Goal: Task Accomplishment & Management: Manage account settings

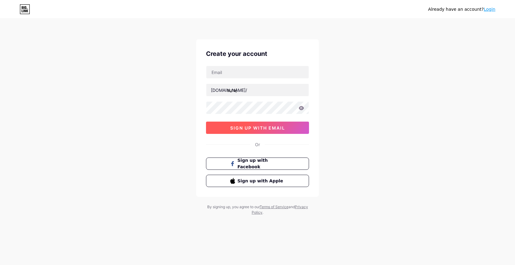
click at [262, 128] on span "sign up with email" at bounding box center [257, 127] width 55 height 5
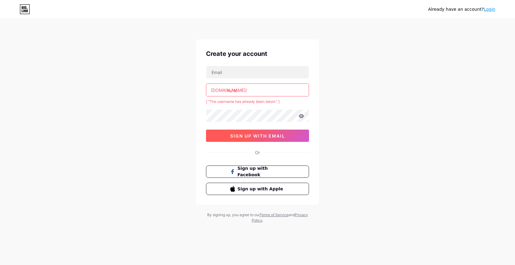
click at [262, 139] on button "sign up with email" at bounding box center [257, 135] width 103 height 12
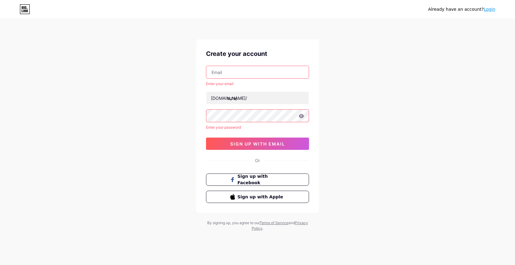
click at [231, 73] on input "text" at bounding box center [257, 72] width 102 height 12
type input "[EMAIL_ADDRESS][DOMAIN_NAME]"
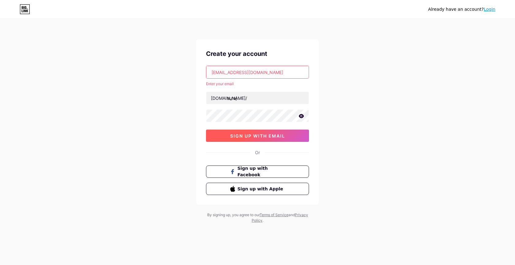
click at [242, 135] on span "sign up with email" at bounding box center [257, 135] width 55 height 5
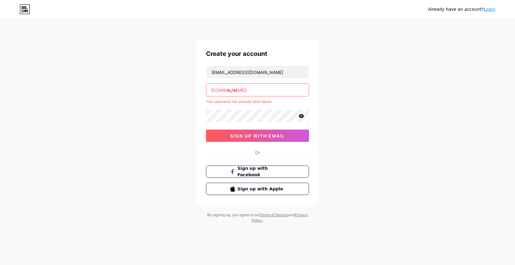
click at [243, 90] on input "suraj" at bounding box center [257, 90] width 102 height 12
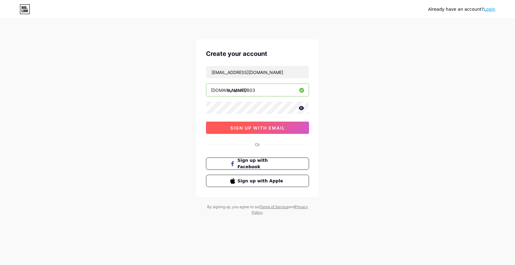
type input "surajnair0803"
click at [268, 127] on span "sign up with email" at bounding box center [257, 127] width 55 height 5
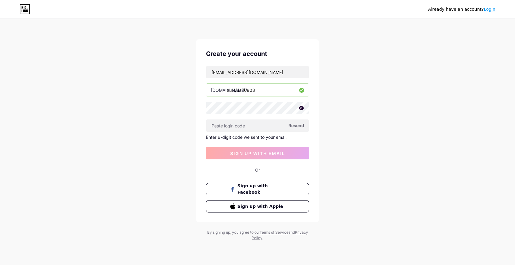
click at [293, 123] on span "Resend" at bounding box center [296, 125] width 16 height 6
click at [290, 151] on button "sign up with email" at bounding box center [257, 153] width 103 height 12
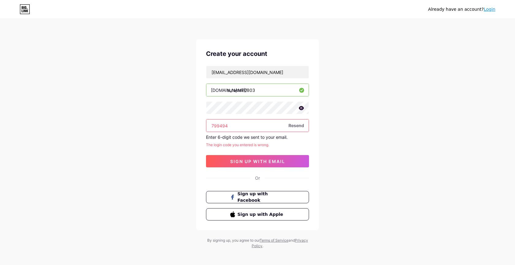
click at [218, 125] on input "799494" at bounding box center [257, 125] width 102 height 12
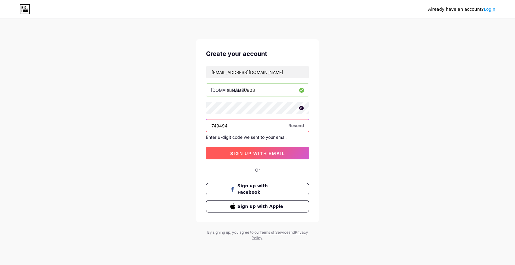
type input "749494"
click at [243, 151] on span "sign up with email" at bounding box center [257, 153] width 55 height 5
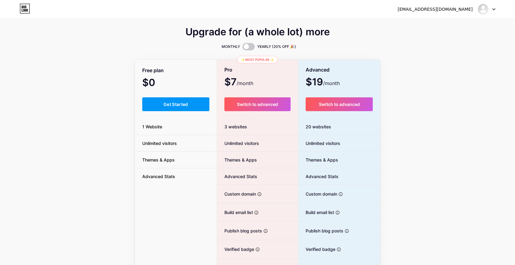
scroll to position [36, 0]
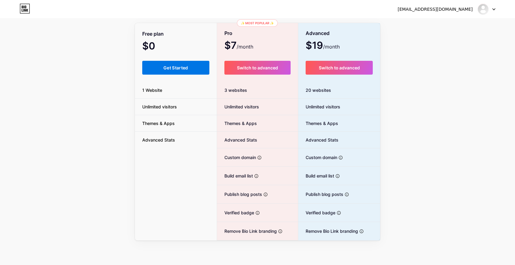
click at [175, 63] on button "Get Started" at bounding box center [175, 68] width 67 height 14
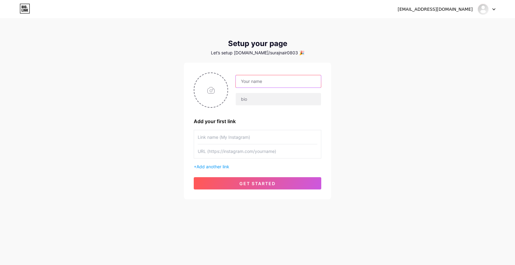
click at [262, 81] on input "text" at bounding box center [278, 81] width 85 height 12
type input "[PERSON_NAME]"
click at [252, 103] on input "text" at bounding box center [278, 99] width 85 height 12
type input "Science Writer"
click at [232, 138] on input "text" at bounding box center [258, 137] width 120 height 14
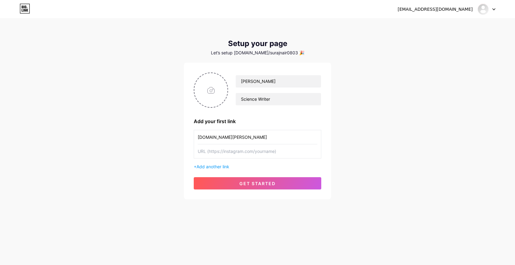
type input "[DOMAIN_NAME][PERSON_NAME]"
drag, startPoint x: 246, startPoint y: 137, endPoint x: 197, endPoint y: 134, distance: 48.9
click at [197, 133] on div "[DOMAIN_NAME][PERSON_NAME]" at bounding box center [258, 144] width 128 height 29
click at [207, 150] on input "text" at bounding box center [258, 151] width 120 height 14
paste input "[DOMAIN_NAME][PERSON_NAME]"
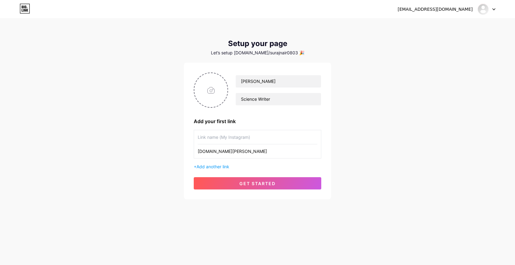
type input "[DOMAIN_NAME][PERSON_NAME]"
click at [209, 140] on input "text" at bounding box center [258, 137] width 120 height 14
type input "S"
type input "Science Stories"
click at [231, 187] on button "get started" at bounding box center [258, 183] width 128 height 12
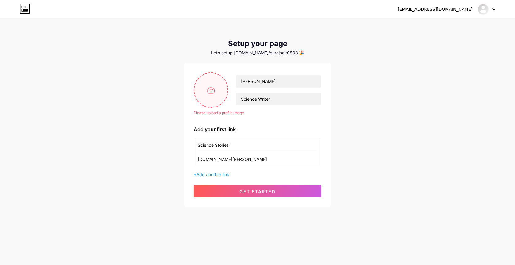
click at [210, 89] on input "file" at bounding box center [210, 90] width 33 height 34
type input "C:\fakepath\[PERSON_NAME].jpg"
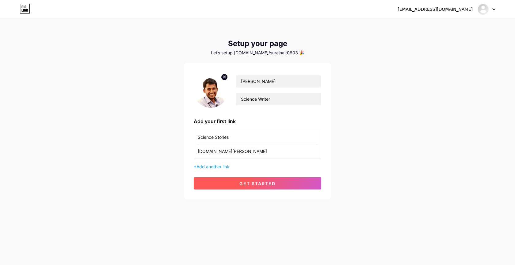
click at [265, 182] on span "get started" at bounding box center [257, 183] width 36 height 5
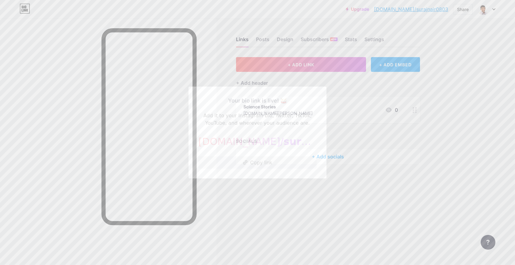
click at [251, 160] on button "Copy link" at bounding box center [257, 162] width 118 height 12
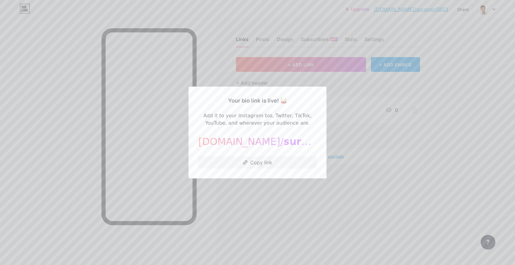
click at [353, 187] on div at bounding box center [257, 132] width 515 height 265
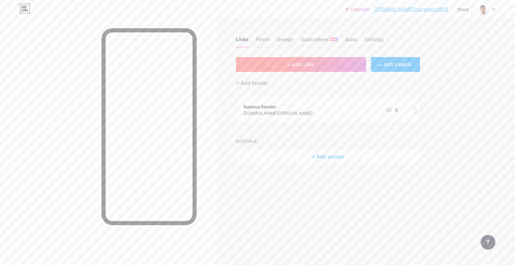
click at [302, 64] on span "+ ADD LINK" at bounding box center [301, 64] width 26 height 5
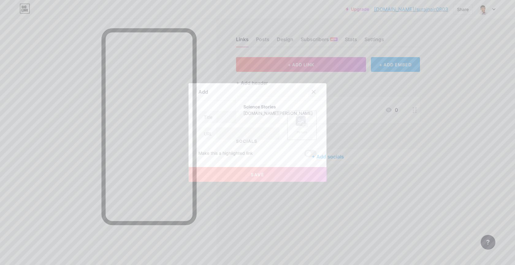
click at [313, 91] on icon at bounding box center [313, 91] width 3 height 3
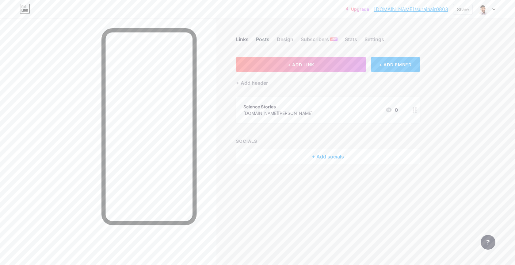
click at [263, 39] on div "Posts" at bounding box center [262, 41] width 13 height 11
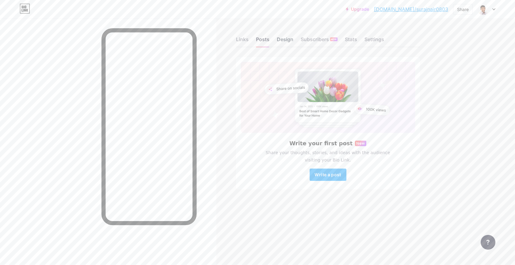
click at [287, 38] on div "Design" at bounding box center [285, 41] width 17 height 11
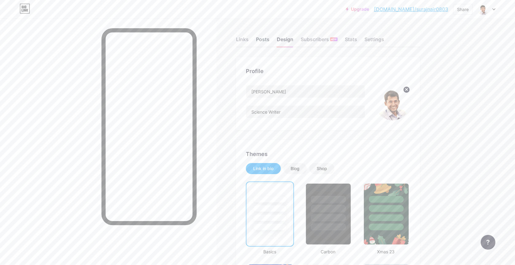
click at [257, 40] on div "Posts" at bounding box center [262, 41] width 13 height 11
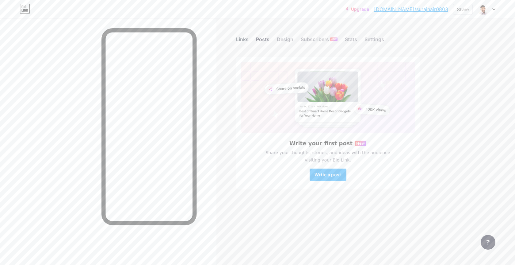
click at [245, 40] on div "Links" at bounding box center [242, 41] width 13 height 11
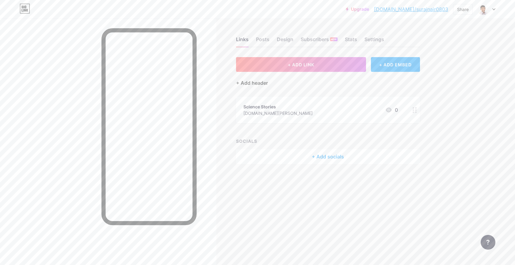
click at [254, 81] on div "+ Add header" at bounding box center [252, 82] width 32 height 7
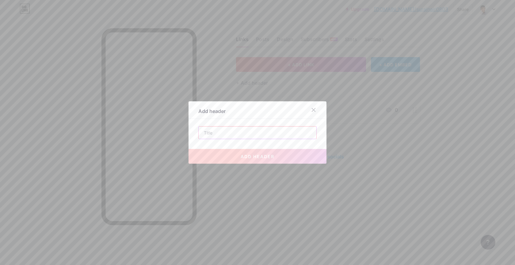
click at [245, 133] on input "text" at bounding box center [258, 132] width 118 height 12
click at [312, 111] on icon at bounding box center [313, 109] width 5 height 5
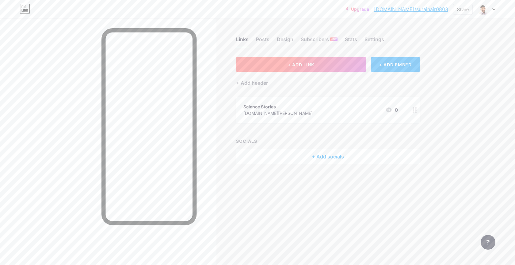
click at [314, 66] on span "+ ADD LINK" at bounding box center [301, 64] width 26 height 5
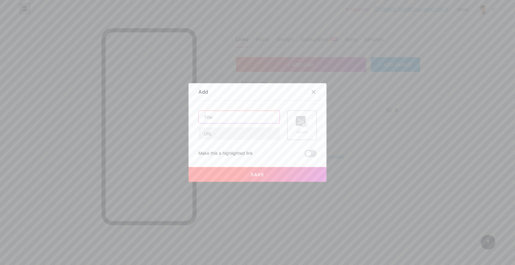
click at [246, 119] on input "text" at bounding box center [239, 117] width 81 height 12
paste input "Good to Netflix and chill, but why the tobacco still?"
type input "Good to Netflix and chill, but why the tobacco still?"
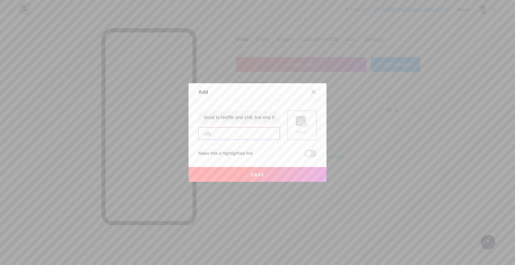
click at [229, 132] on input "text" at bounding box center [239, 133] width 81 height 12
paste input "[URL][DOMAIN_NAME]"
type input "[URL][DOMAIN_NAME]"
click at [254, 174] on span "Save" at bounding box center [258, 174] width 14 height 5
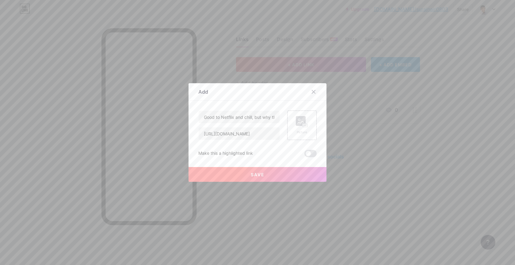
scroll to position [0, 0]
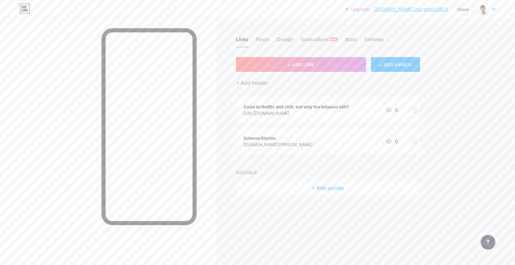
drag, startPoint x: 296, startPoint y: 143, endPoint x: 298, endPoint y: 102, distance: 40.8
click at [298, 99] on span "Good to Netflix and chill, but why the tobacco still? [URL][DOMAIN_NAME] 0 Scie…" at bounding box center [328, 126] width 184 height 58
click at [472, 156] on div "Upgrade [DOMAIN_NAME]/surajn... [DOMAIN_NAME]/surajnair0803 Share Switch accoun…" at bounding box center [257, 132] width 515 height 265
click at [262, 104] on div "Science Stories" at bounding box center [277, 106] width 69 height 6
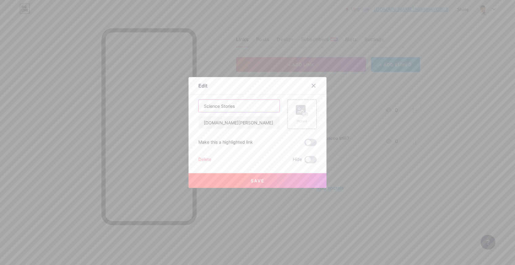
click at [221, 106] on input "Science Stories" at bounding box center [239, 106] width 81 height 12
type input "Science Short Stories"
click at [246, 183] on button "Save" at bounding box center [258, 180] width 138 height 15
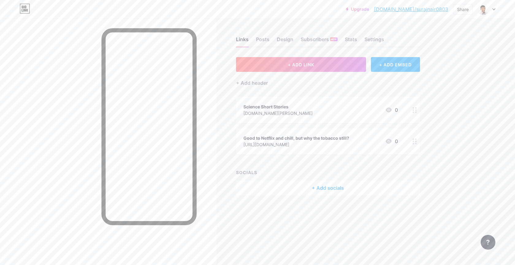
click at [278, 111] on div "[DOMAIN_NAME][PERSON_NAME]" at bounding box center [277, 113] width 69 height 6
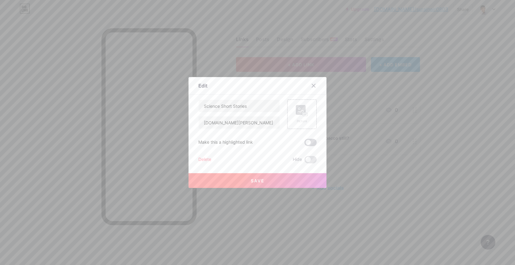
click at [311, 143] on span at bounding box center [310, 142] width 12 height 7
click at [304, 144] on input "checkbox" at bounding box center [304, 144] width 0 height 0
click at [277, 179] on button "Save" at bounding box center [258, 180] width 138 height 15
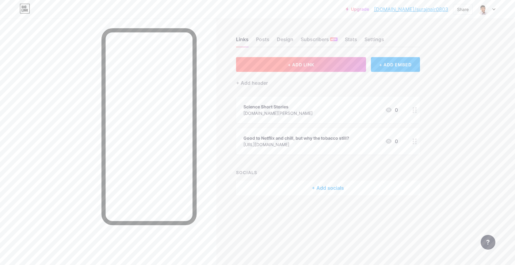
click at [321, 58] on button "+ ADD LINK" at bounding box center [301, 64] width 130 height 15
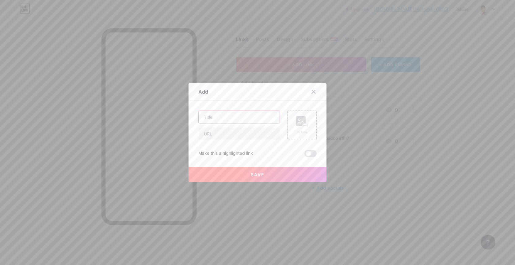
click at [234, 117] on input "text" at bounding box center [239, 117] width 81 height 12
paste input "India’s adolescents may have a disturbed circadian rhythm, finds study"
type input "India’s adolescents may have a disturbed circadian rhythm, finds study"
click at [227, 133] on input "text" at bounding box center [239, 133] width 81 height 12
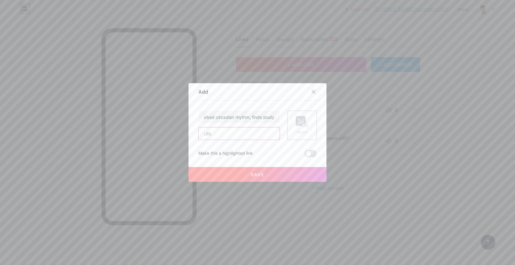
scroll to position [0, 0]
paste input "[URL][DOMAIN_NAME]"
type input "[URL][DOMAIN_NAME]"
click at [264, 173] on span "Save" at bounding box center [258, 174] width 14 height 5
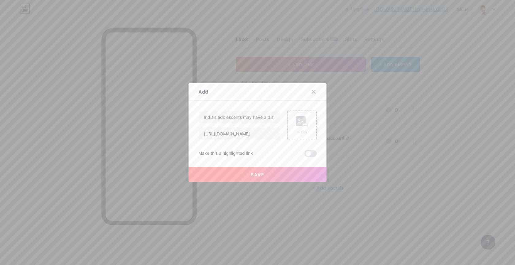
scroll to position [0, 0]
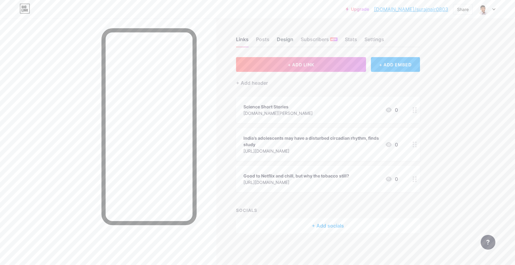
click at [287, 37] on div "Design" at bounding box center [285, 41] width 17 height 11
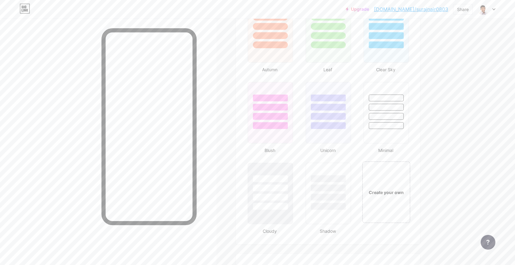
scroll to position [588, 0]
click at [388, 89] on div at bounding box center [386, 102] width 46 height 48
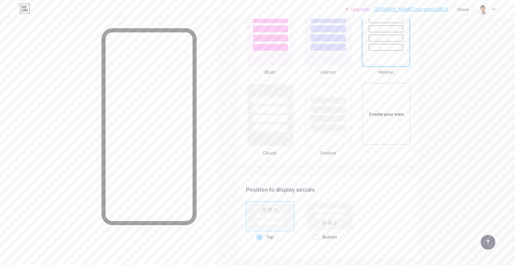
scroll to position [677, 0]
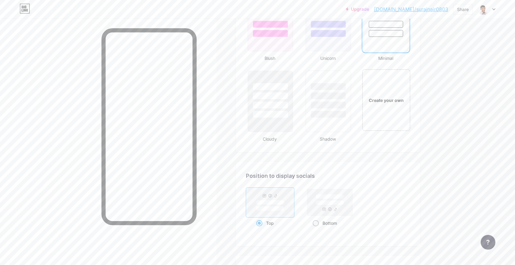
click at [334, 204] on rect at bounding box center [329, 202] width 28 height 5
click at [317, 228] on input "Bottom" at bounding box center [315, 230] width 4 height 4
radio input "true"
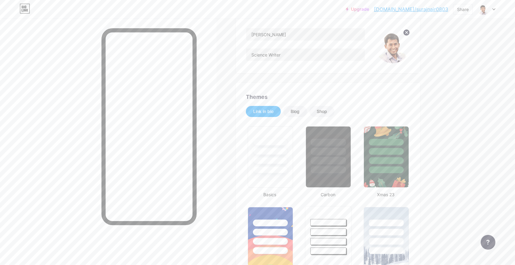
scroll to position [0, 0]
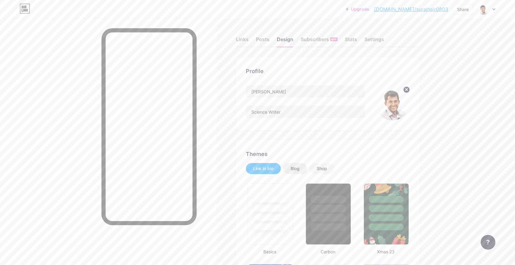
click at [298, 168] on div "Blog" at bounding box center [295, 168] width 9 height 6
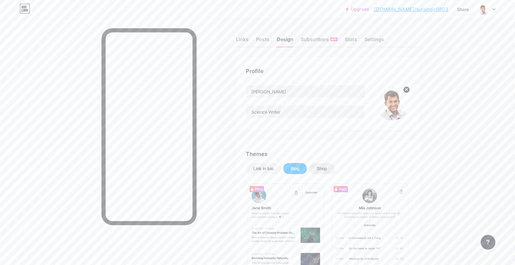
click at [324, 167] on div "Shop" at bounding box center [322, 168] width 10 height 6
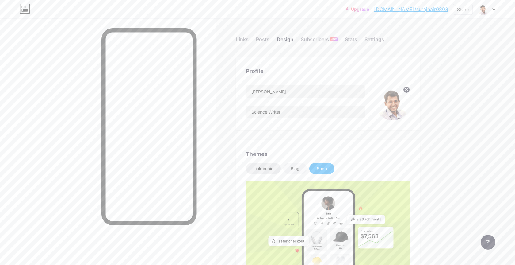
click at [255, 167] on div "Link in bio" at bounding box center [263, 168] width 20 height 6
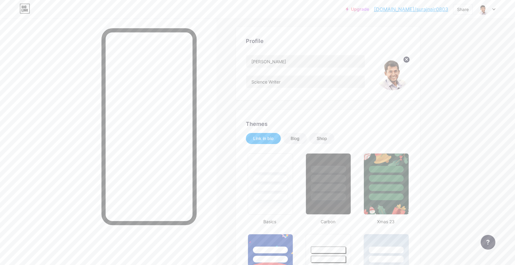
scroll to position [42, 0]
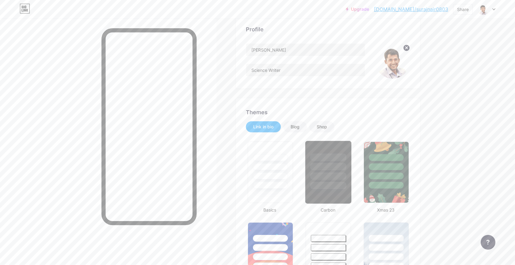
click at [326, 173] on div at bounding box center [328, 175] width 36 height 7
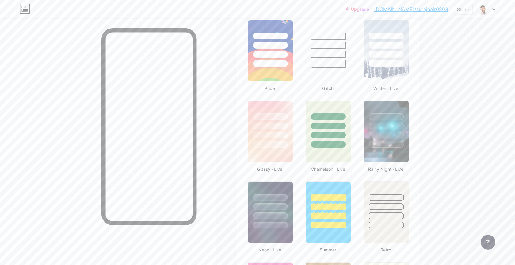
scroll to position [211, 0]
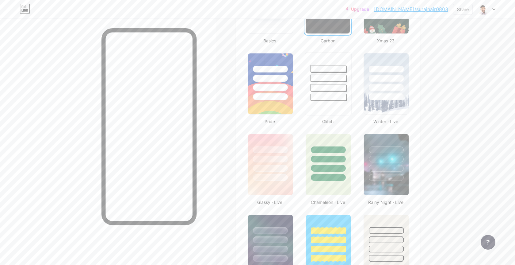
click at [326, 92] on div at bounding box center [328, 76] width 46 height 48
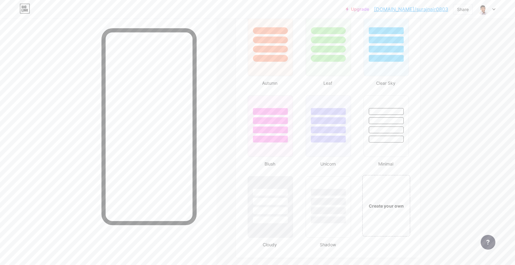
scroll to position [567, 0]
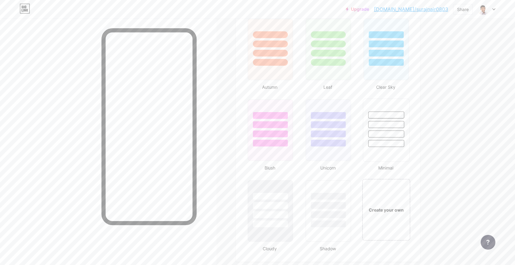
click at [379, 136] on div at bounding box center [386, 133] width 36 height 7
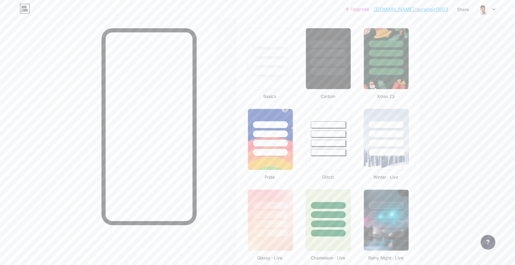
scroll to position [0, 0]
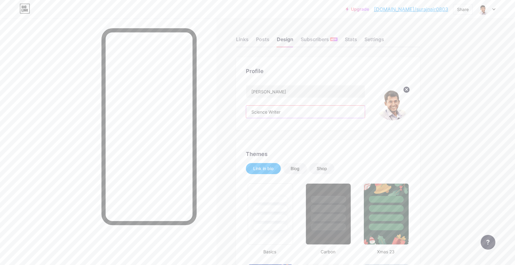
click at [285, 114] on input "Science Writer" at bounding box center [305, 111] width 119 height 12
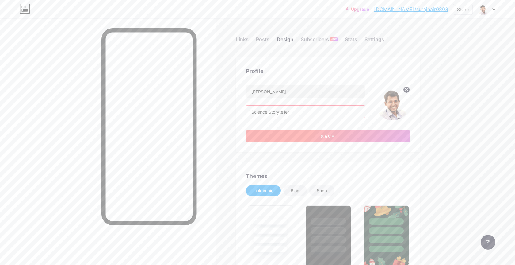
type input "Science Storyteller"
click at [290, 141] on button "Save" at bounding box center [328, 136] width 164 height 12
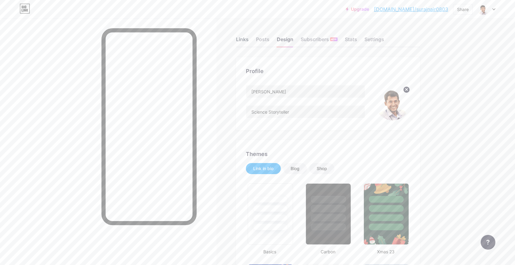
click at [247, 40] on div "Links" at bounding box center [242, 41] width 13 height 11
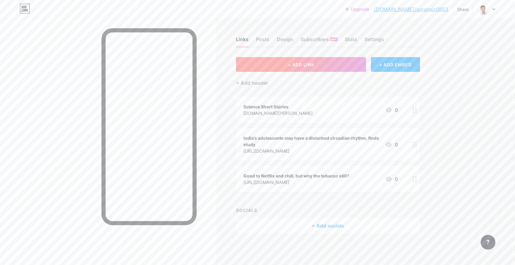
click at [318, 64] on button "+ ADD LINK" at bounding box center [301, 64] width 130 height 15
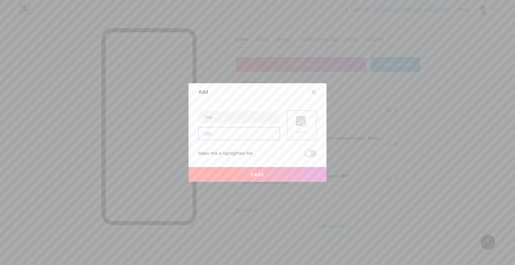
click at [237, 133] on input "text" at bounding box center [239, 133] width 81 height 12
paste input "[URL][DOMAIN_NAME][MEDICAL_DATA]"
type input "[URL][DOMAIN_NAME][MEDICAL_DATA]"
click at [235, 115] on input "text" at bounding box center [239, 117] width 81 height 12
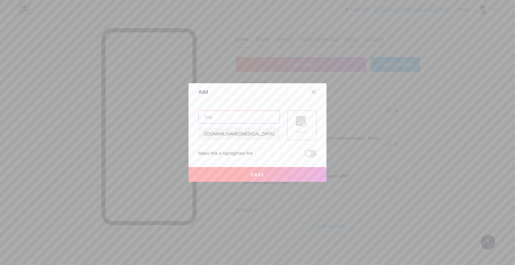
scroll to position [0, 0]
paste input "Study shows an increase in [MEDICAL_DATA] and obesity among school children"
type input "Study shows an increase in [MEDICAL_DATA] and obesity among school children"
click at [257, 172] on span "Save" at bounding box center [258, 174] width 14 height 5
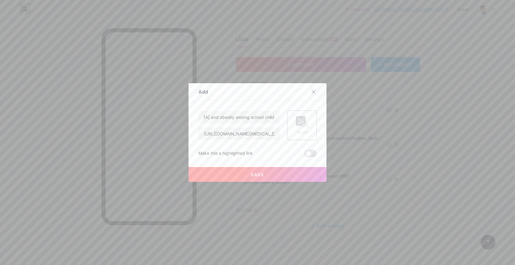
scroll to position [0, 0]
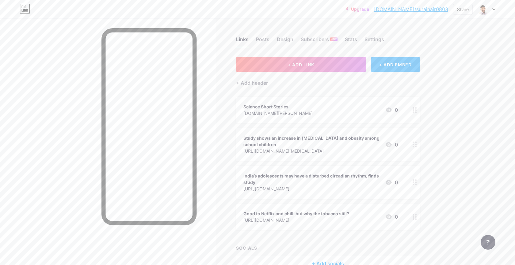
click at [388, 108] on icon at bounding box center [389, 109] width 6 height 5
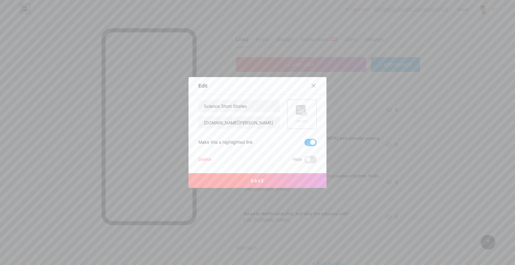
click at [301, 108] on rect at bounding box center [301, 110] width 10 height 10
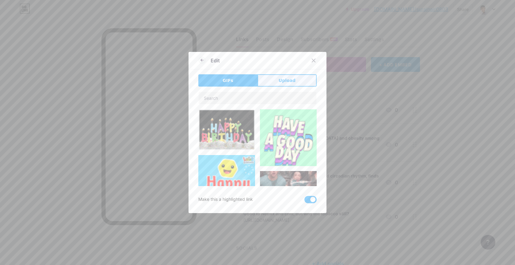
click at [294, 82] on span "Upload" at bounding box center [287, 80] width 17 height 6
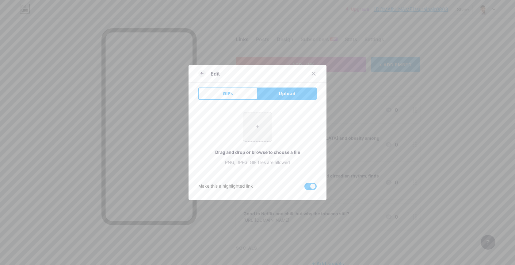
click at [260, 123] on input "file" at bounding box center [257, 126] width 29 height 29
type input "C:\fakepath\new char-2.webp"
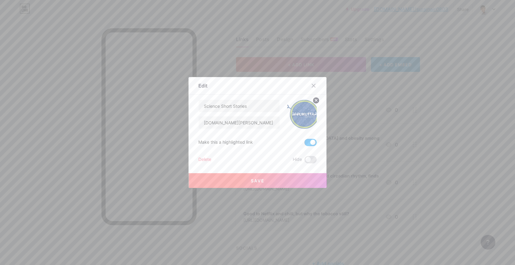
click at [268, 181] on button "Save" at bounding box center [258, 180] width 138 height 15
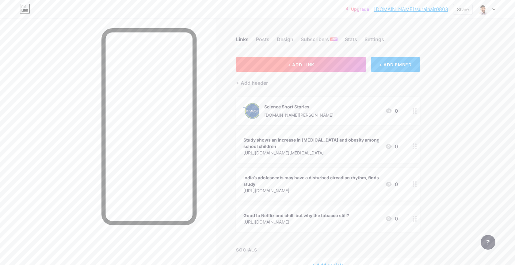
click at [314, 65] on span "+ ADD LINK" at bounding box center [301, 64] width 26 height 5
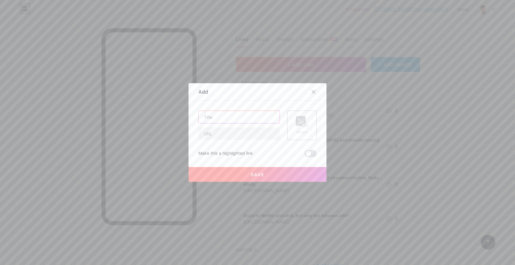
click at [229, 114] on input "text" at bounding box center [239, 117] width 81 height 12
paste input "Has the world reigned in [MEDICAL_DATA] by regulatory implementation? Study fin…"
type input "Has the world reigned in [MEDICAL_DATA] by regulatory implementation? Study fin…"
click at [223, 130] on input "text" at bounding box center [239, 133] width 81 height 12
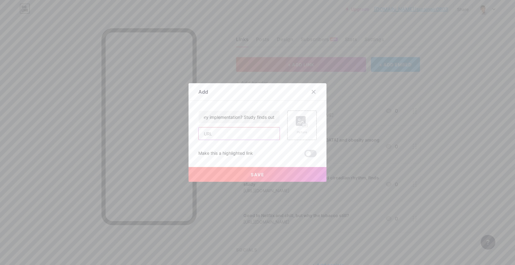
scroll to position [0, 0]
paste input "[URL][DOMAIN_NAME][MEDICAL_DATA]"
type input "[URL][DOMAIN_NAME][MEDICAL_DATA]"
click at [254, 172] on span "Save" at bounding box center [258, 174] width 14 height 5
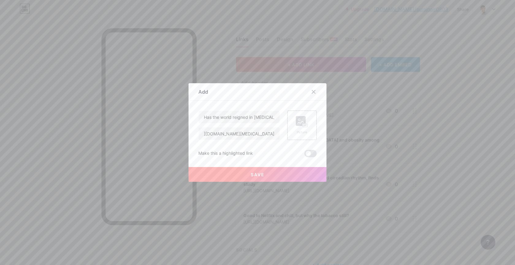
scroll to position [0, 0]
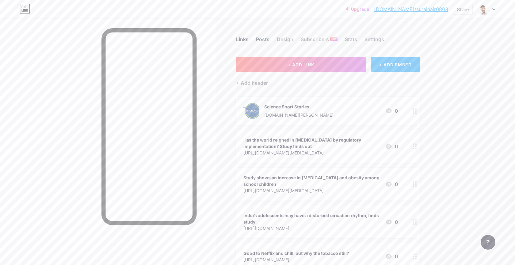
click at [263, 40] on div "Posts" at bounding box center [262, 41] width 13 height 11
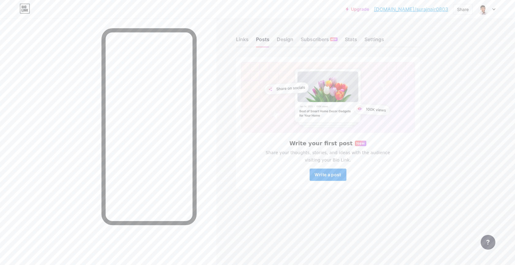
click at [326, 172] on span "Write a post" at bounding box center [328, 174] width 26 height 5
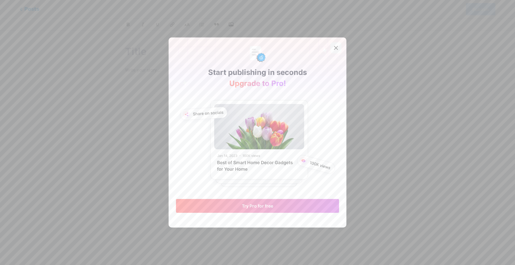
click at [336, 46] on icon at bounding box center [336, 47] width 5 height 5
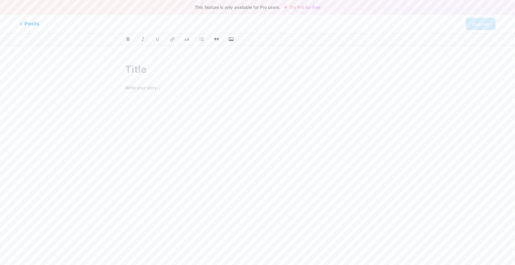
click at [158, 82] on div at bounding box center [257, 151] width 282 height 193
click at [154, 88] on p at bounding box center [257, 88] width 265 height 9
click at [145, 69] on input "text" at bounding box center [257, 69] width 265 height 15
type input "jsjsjsjs"
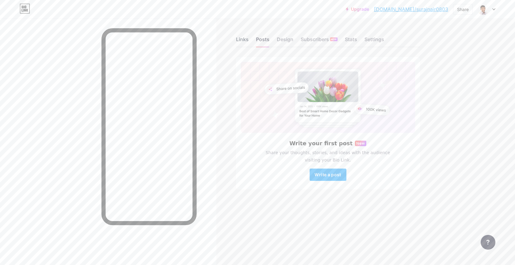
click at [239, 39] on div "Links" at bounding box center [242, 41] width 13 height 11
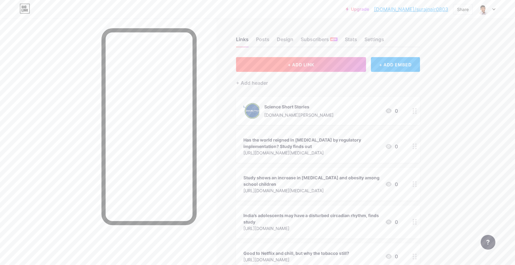
click at [300, 62] on span "+ ADD LINK" at bounding box center [301, 64] width 26 height 5
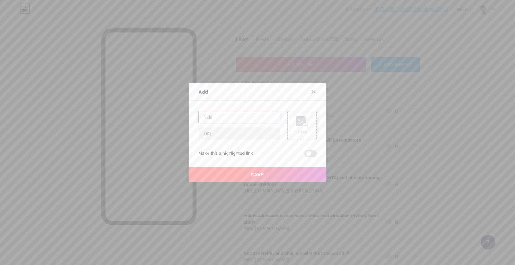
click at [234, 114] on input "text" at bounding box center [239, 117] width 81 height 12
paste input "[URL][DOMAIN_NAME]"
type input "[URL][DOMAIN_NAME]"
click at [234, 134] on input "text" at bounding box center [239, 133] width 81 height 12
paste input "[URL][DOMAIN_NAME]"
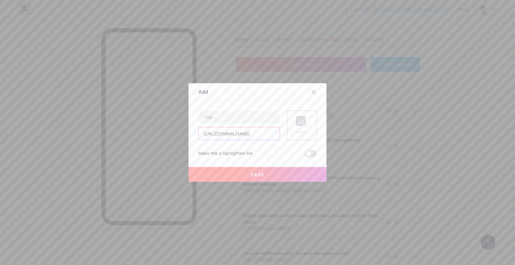
scroll to position [0, 84]
type input "[URL][DOMAIN_NAME]"
click at [237, 113] on input "text" at bounding box center [239, 117] width 81 height 12
paste input "The Art of Scientific-Storytelling"
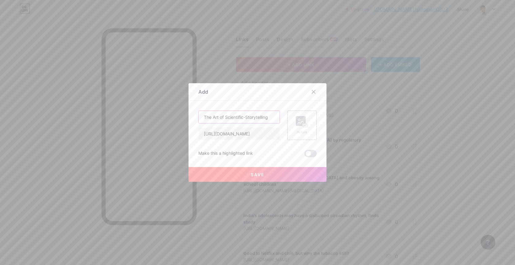
type input "The Art of Scientific-Storytelling"
click at [259, 172] on span "Save" at bounding box center [258, 174] width 14 height 5
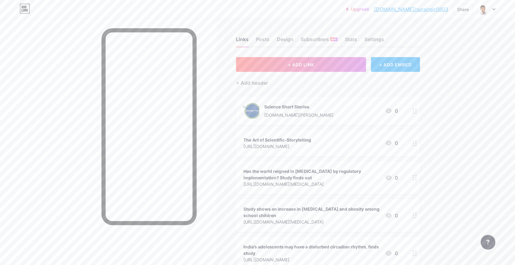
click at [398, 60] on div "+ ADD EMBED" at bounding box center [395, 64] width 49 height 15
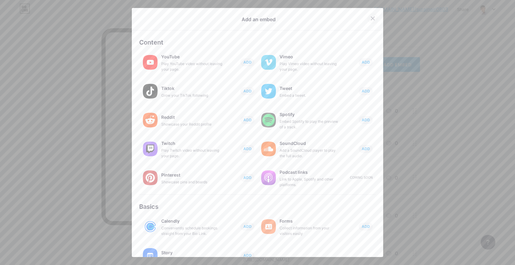
click at [372, 17] on icon at bounding box center [372, 18] width 3 height 3
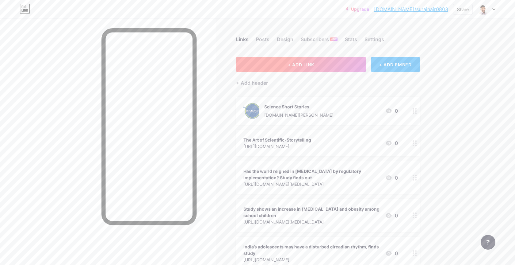
click at [316, 65] on button "+ ADD LINK" at bounding box center [301, 64] width 130 height 15
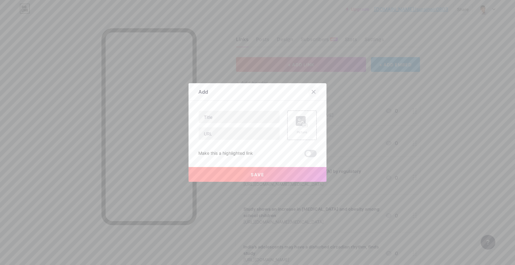
click at [314, 91] on icon at bounding box center [313, 91] width 5 height 5
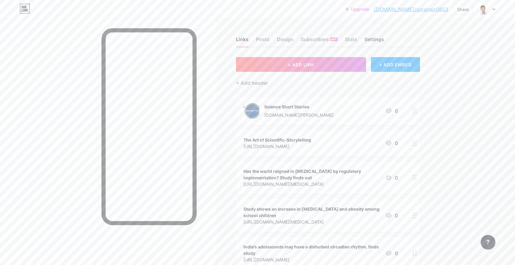
click at [366, 37] on div "Settings" at bounding box center [374, 41] width 20 height 11
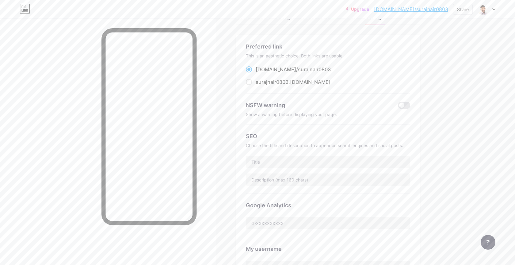
scroll to position [70, 0]
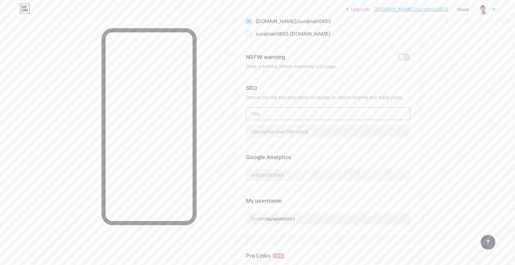
click at [329, 114] on input "text" at bounding box center [328, 113] width 164 height 12
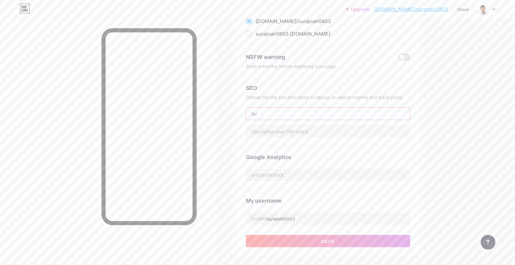
type input "S"
type input "[PERSON_NAME]"
click at [302, 131] on input "text" at bounding box center [328, 131] width 164 height 12
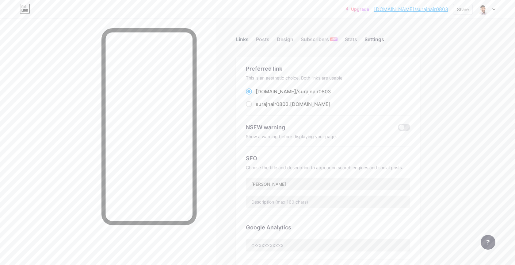
click at [245, 39] on div "Links" at bounding box center [242, 41] width 13 height 11
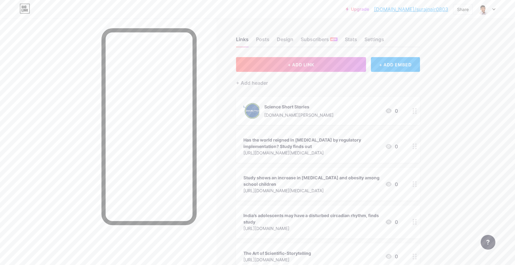
scroll to position [107, 0]
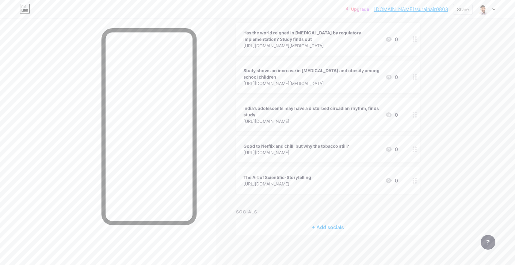
click at [336, 226] on div "+ Add socials" at bounding box center [328, 226] width 184 height 15
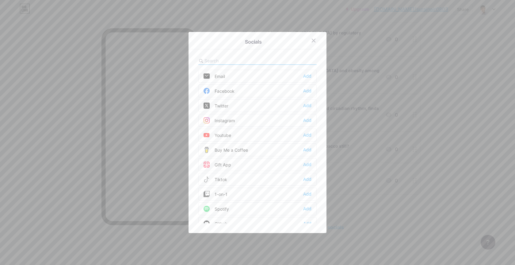
click at [226, 121] on div "Instagram" at bounding box center [219, 120] width 31 height 6
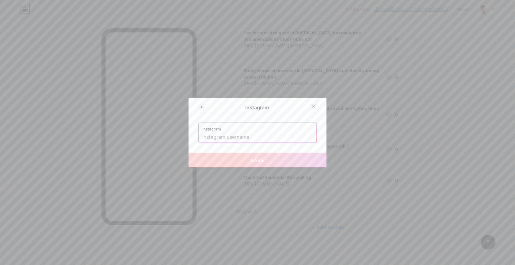
click at [226, 136] on input "text" at bounding box center [257, 137] width 110 height 10
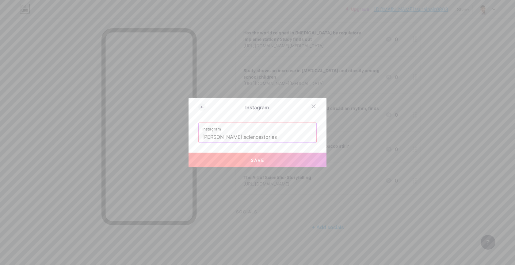
click at [256, 158] on span "Save" at bounding box center [258, 159] width 14 height 5
type input "[URL][DOMAIN_NAME][PERSON_NAME][DOMAIN_NAME]"
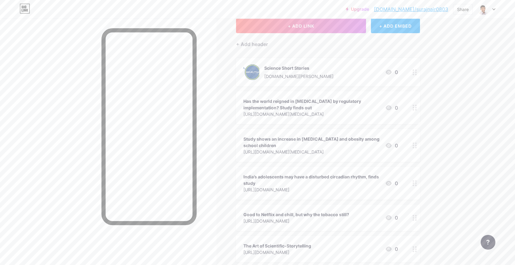
scroll to position [125, 0]
